Goal: Navigation & Orientation: Understand site structure

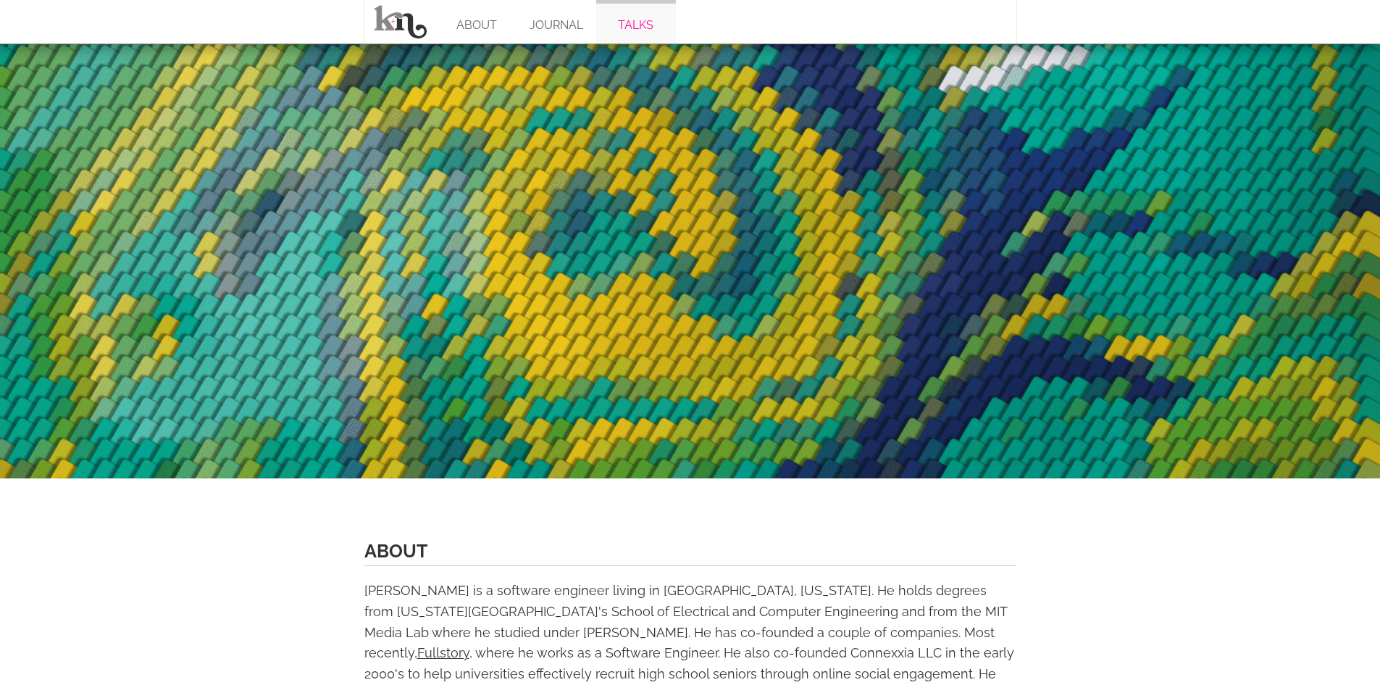
click at [625, 24] on link "TALKS" at bounding box center [636, 21] width 80 height 43
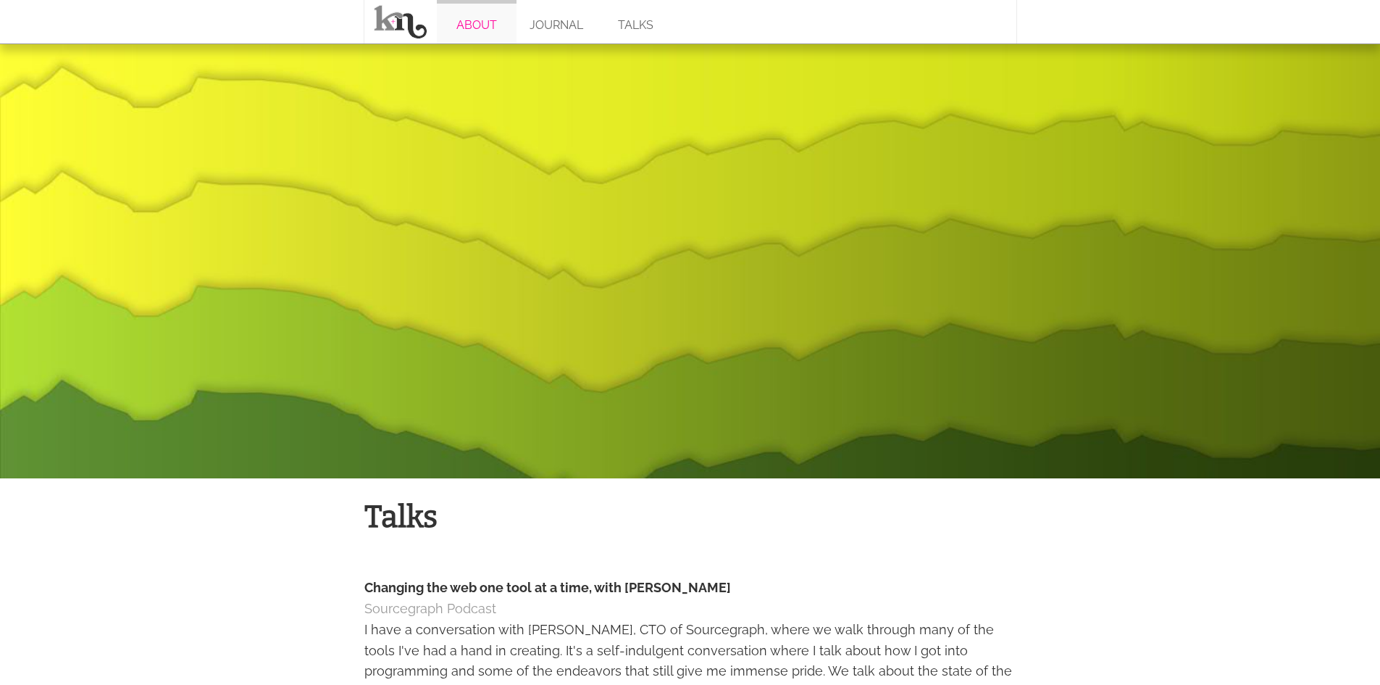
click at [474, 31] on link "ABOUT" at bounding box center [477, 21] width 80 height 43
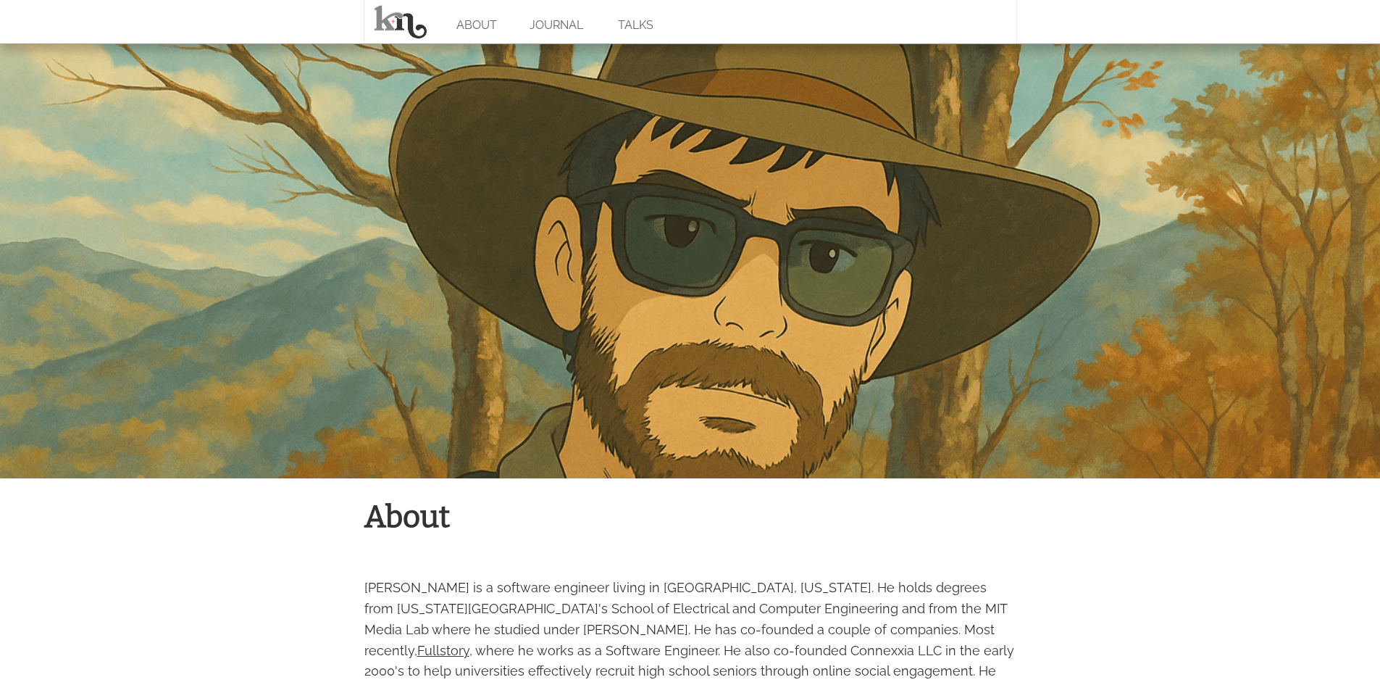
click at [552, 31] on link "JOURNAL" at bounding box center [557, 21] width 80 height 43
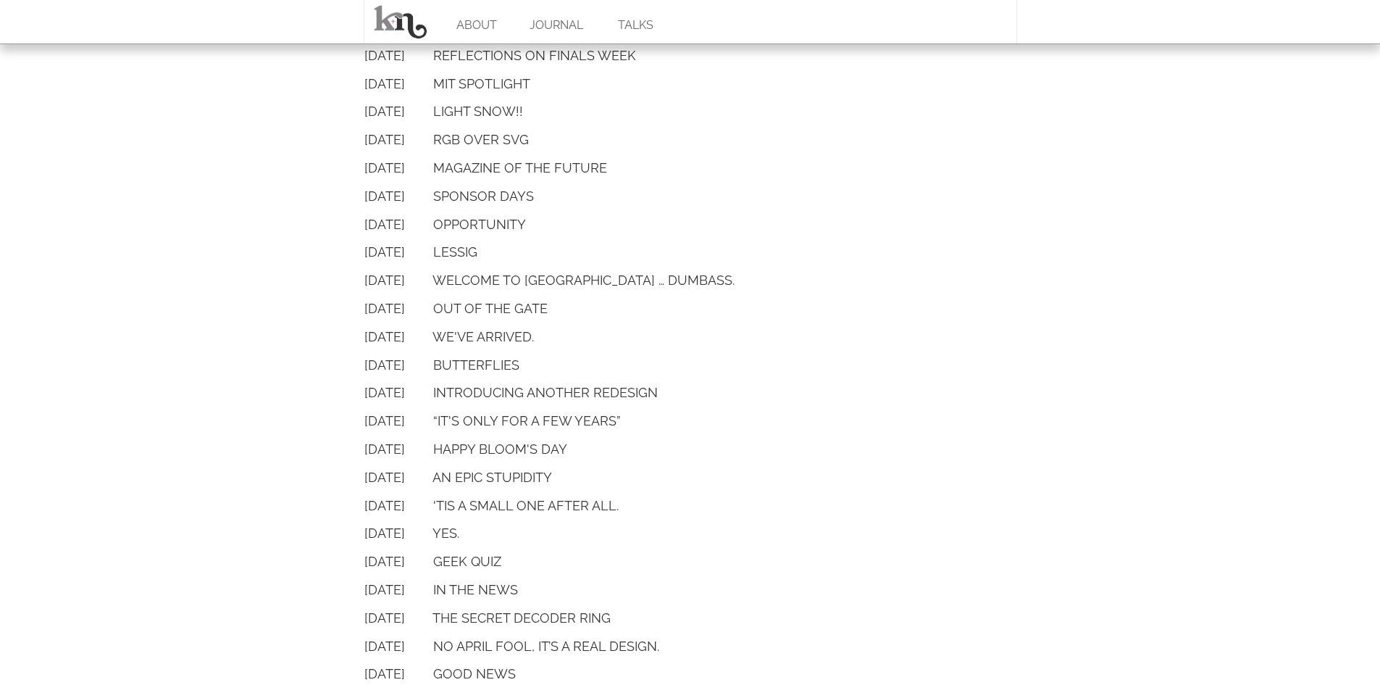
scroll to position [3833, 0]
